Goal: Navigation & Orientation: Find specific page/section

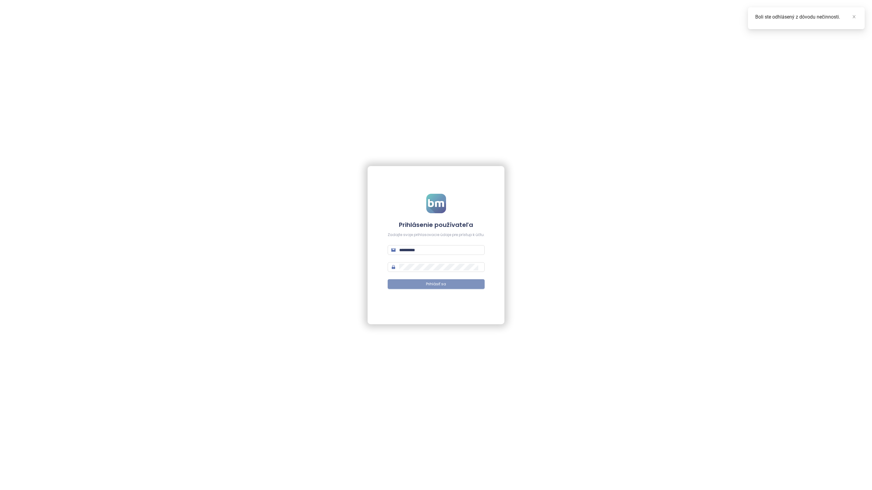
click at [445, 284] on span "Prihlásiť sa" at bounding box center [436, 284] width 20 height 6
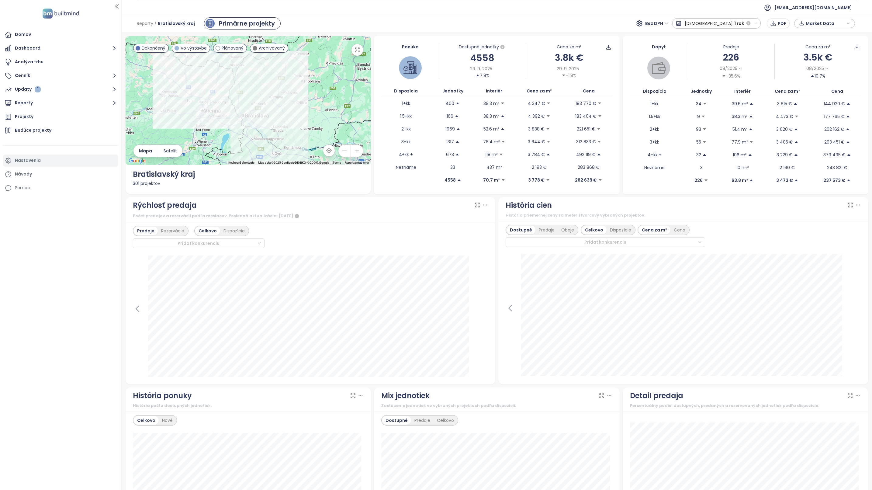
click at [42, 160] on div "Nastavenia" at bounding box center [60, 160] width 115 height 12
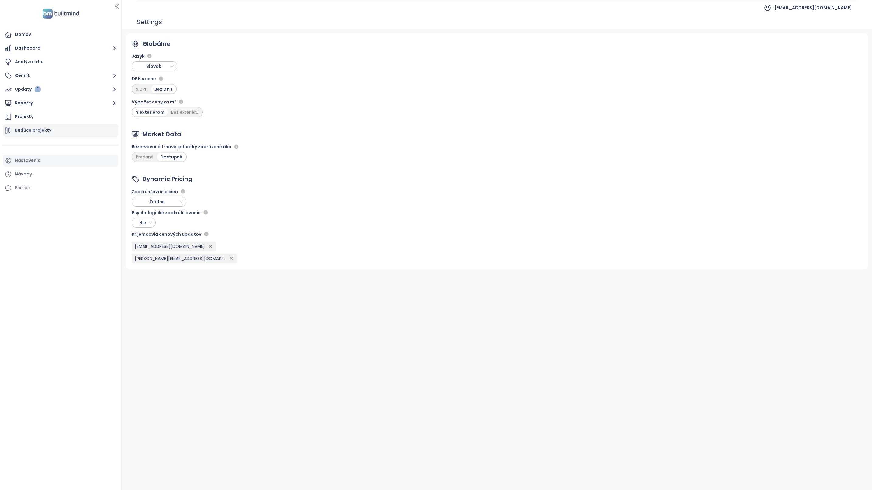
click at [40, 130] on div "Budúce projekty" at bounding box center [33, 131] width 36 height 8
